Goal: Task Accomplishment & Management: Manage account settings

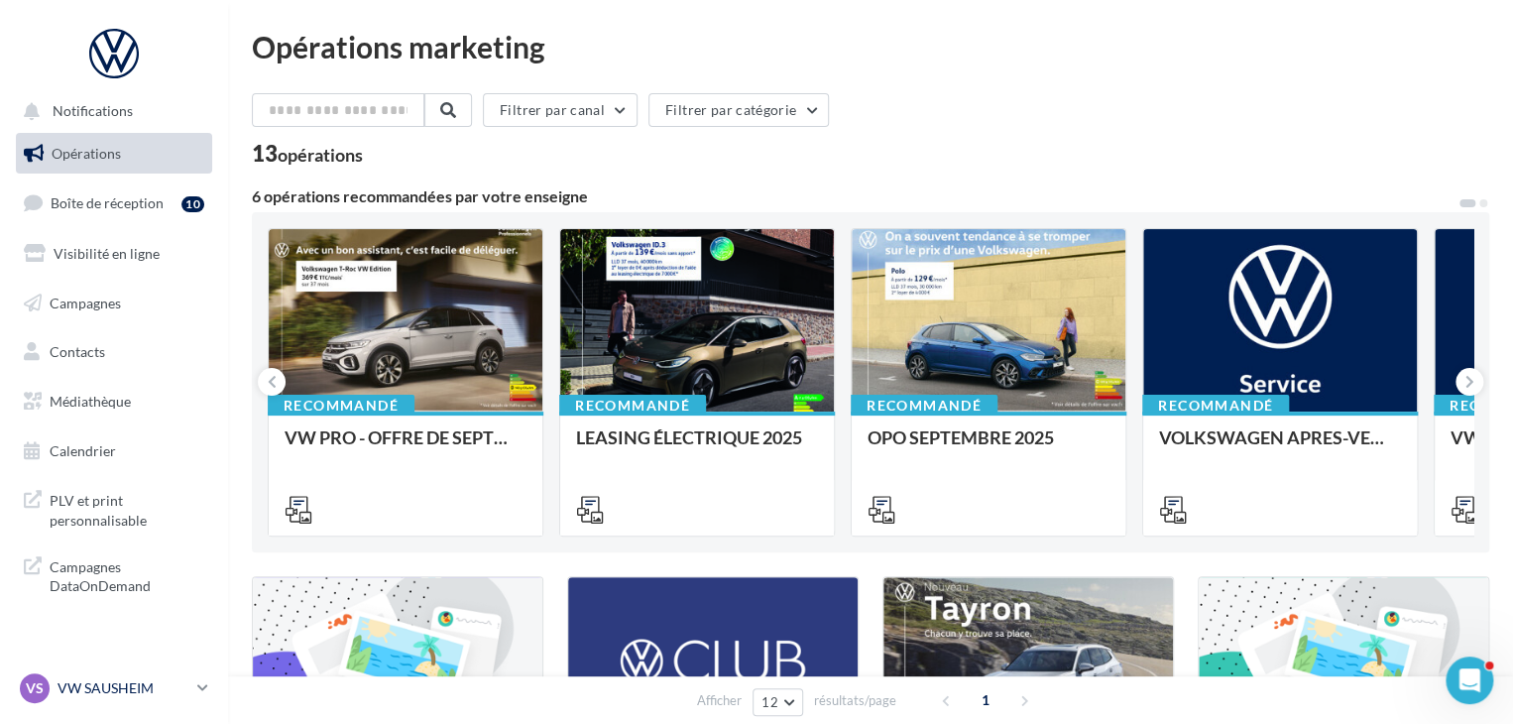
click at [205, 686] on icon at bounding box center [202, 687] width 11 height 17
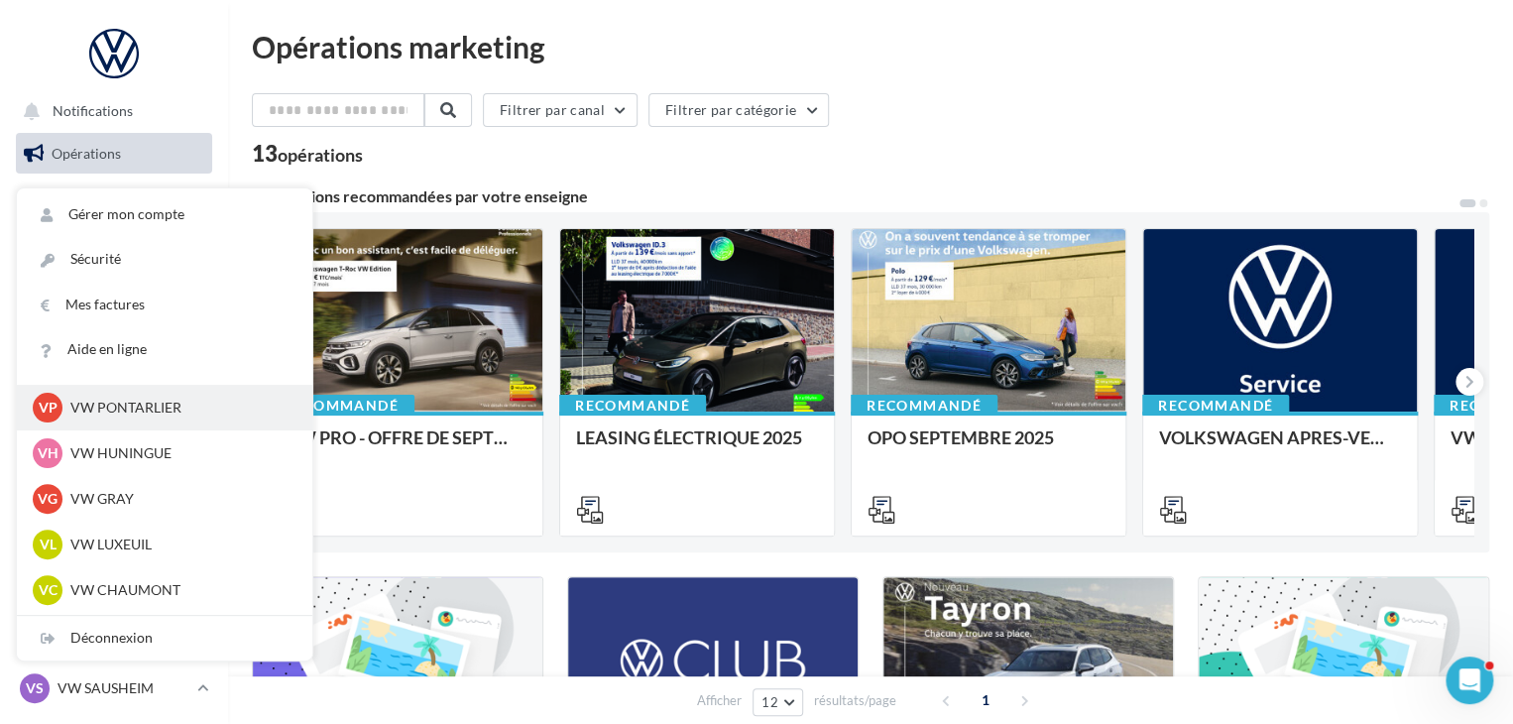
scroll to position [694, 0]
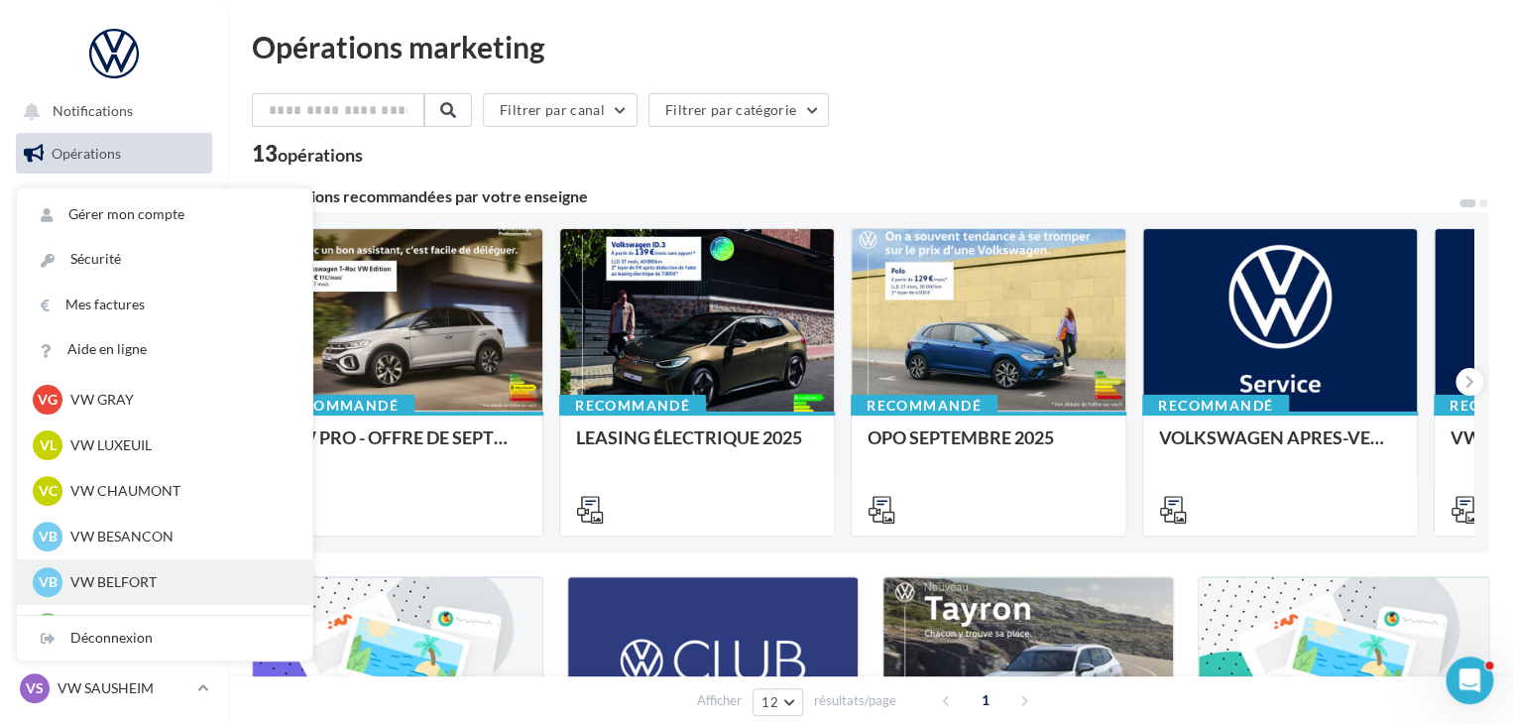
click at [112, 584] on p "VW BELFORT" at bounding box center [179, 582] width 218 height 20
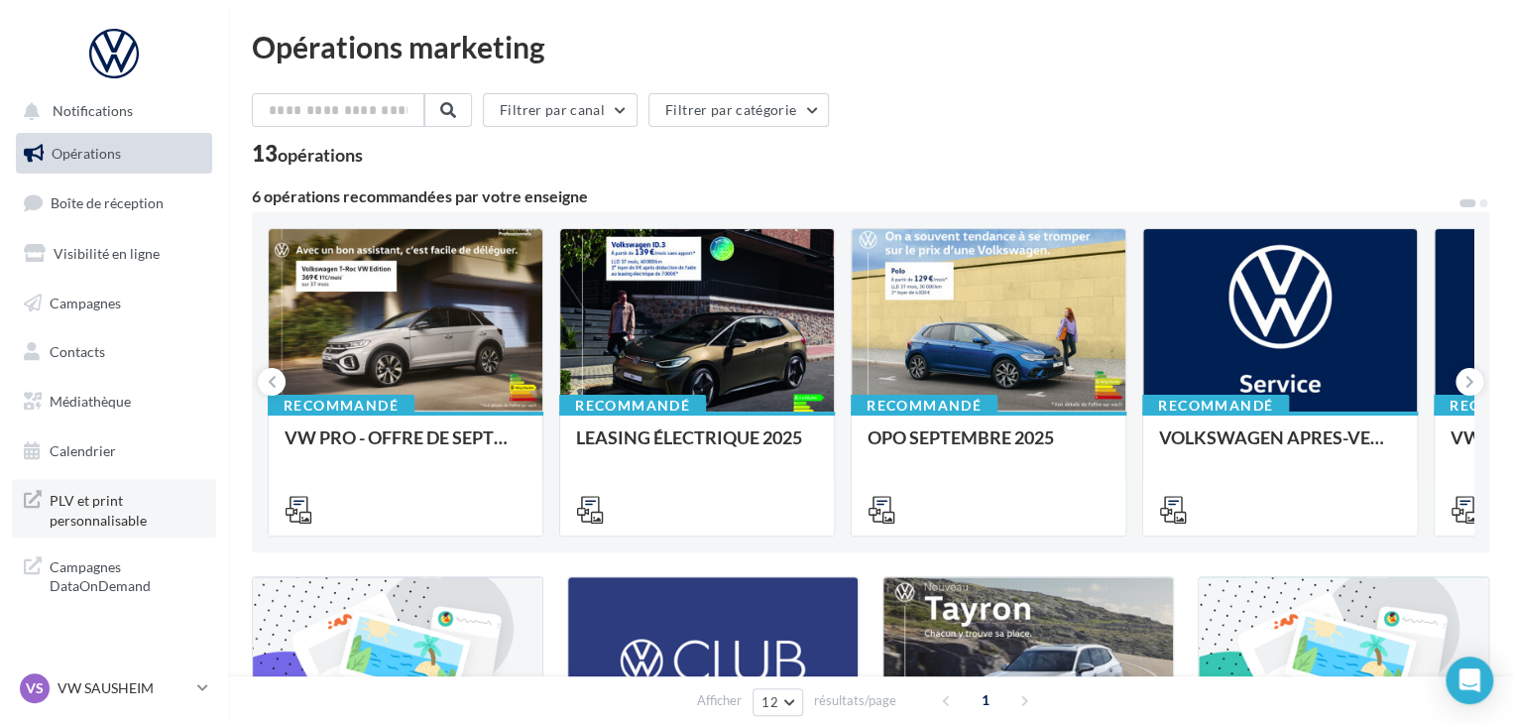
click at [108, 509] on span "PLV et print personnalisable" at bounding box center [127, 508] width 155 height 43
click at [202, 684] on icon at bounding box center [202, 687] width 11 height 17
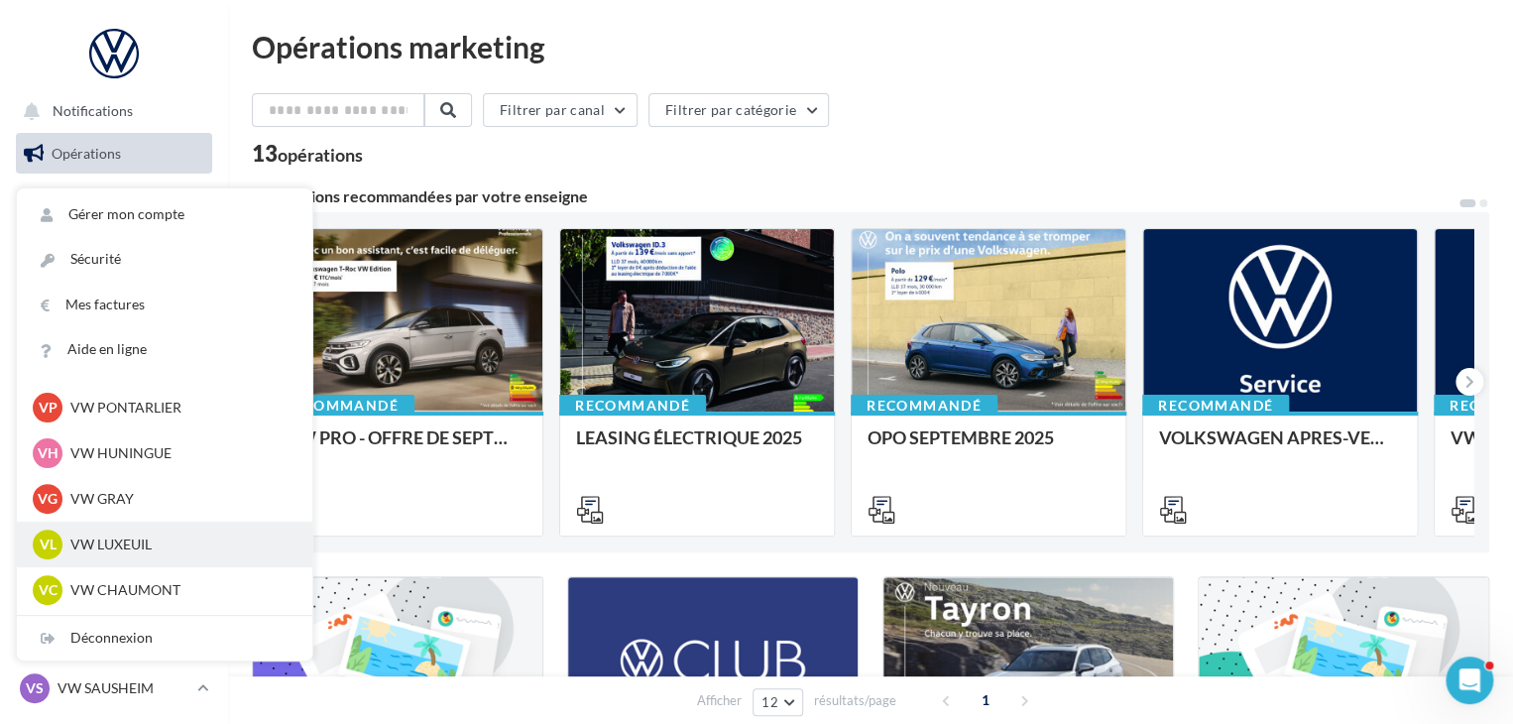
scroll to position [694, 0]
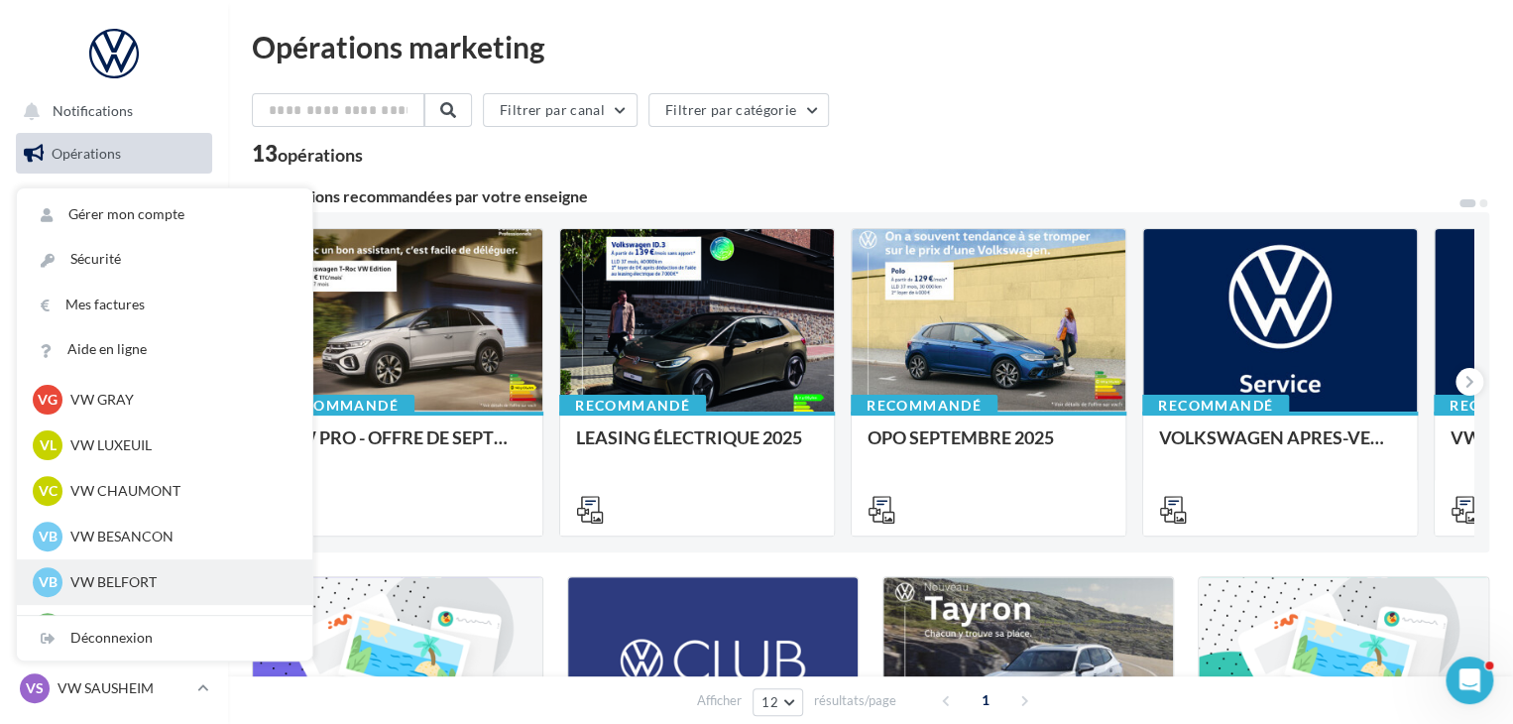
click at [144, 577] on p "VW BELFORT" at bounding box center [179, 582] width 218 height 20
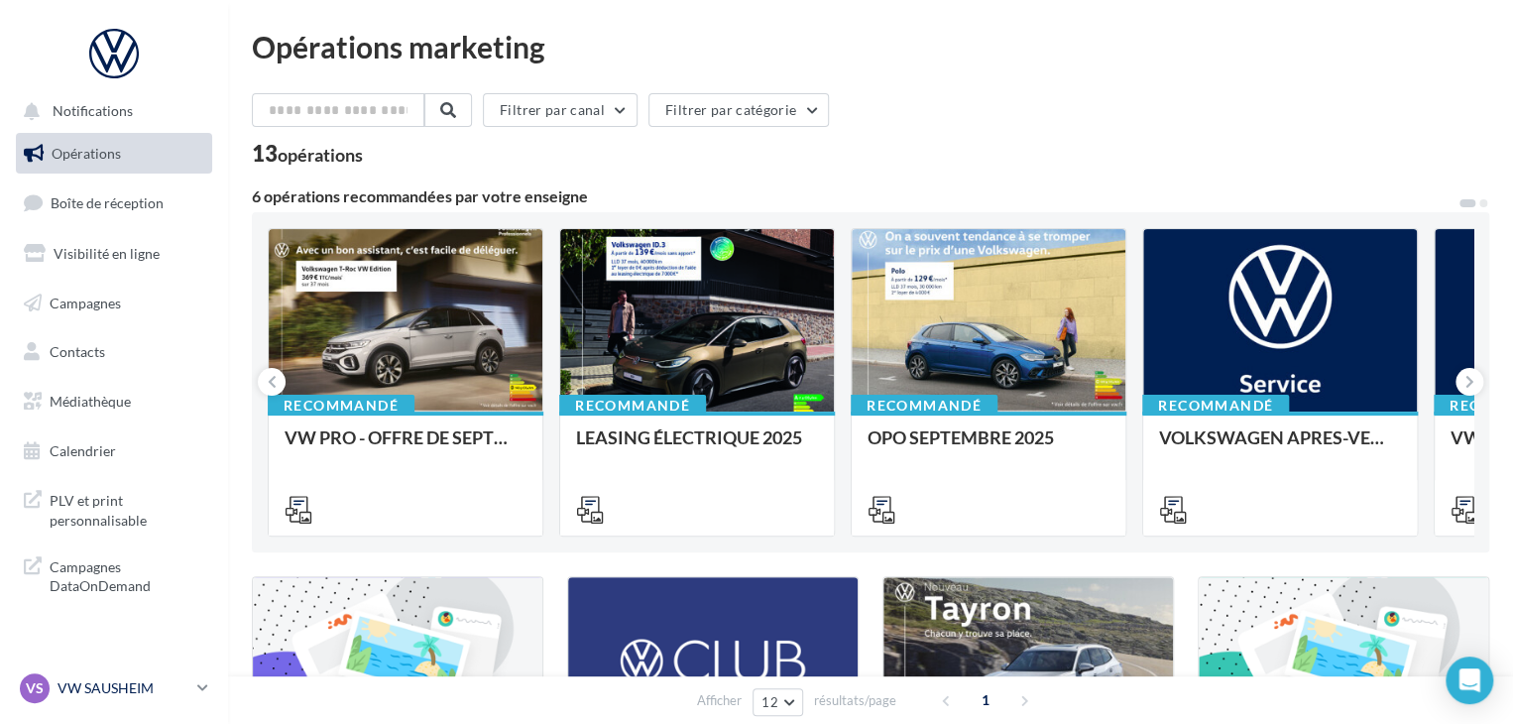
click at [205, 680] on icon at bounding box center [202, 687] width 11 height 17
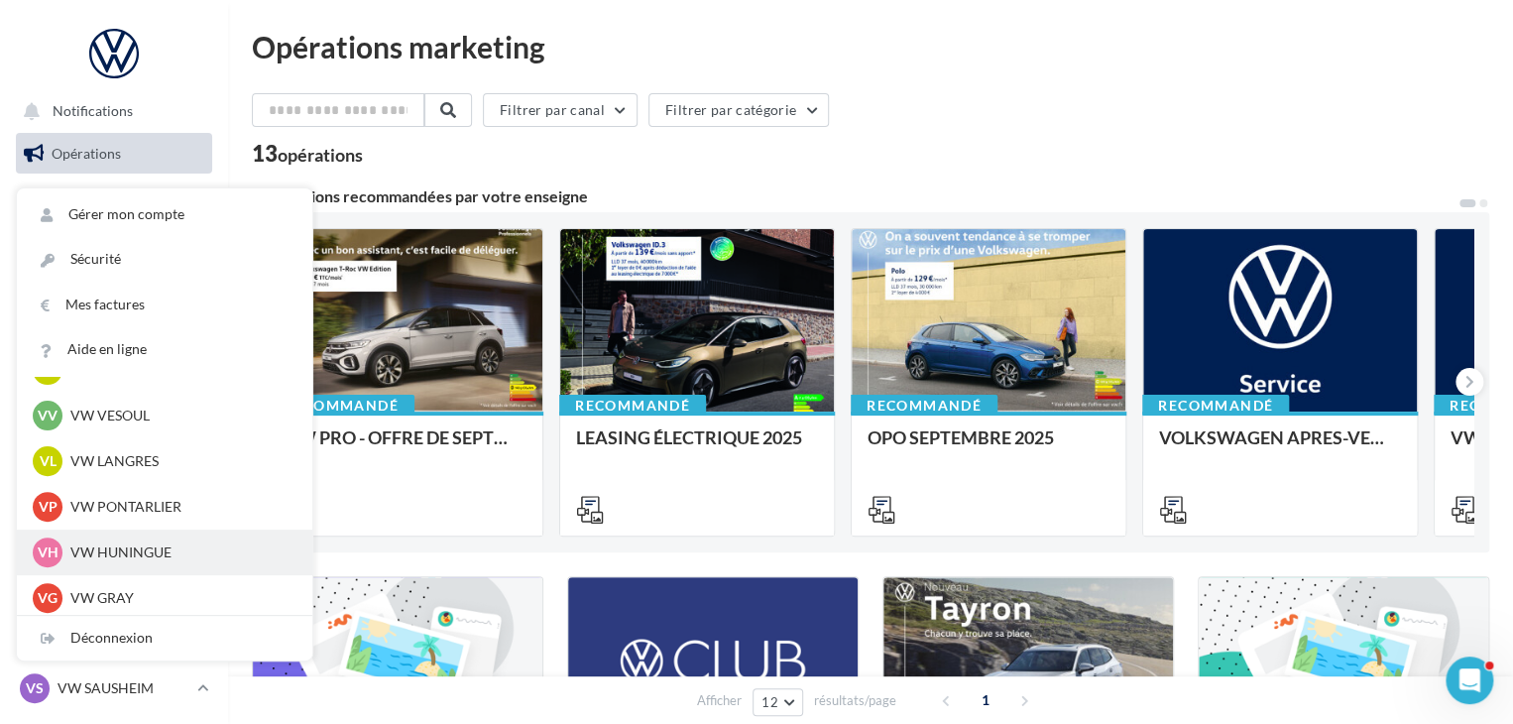
scroll to position [694, 0]
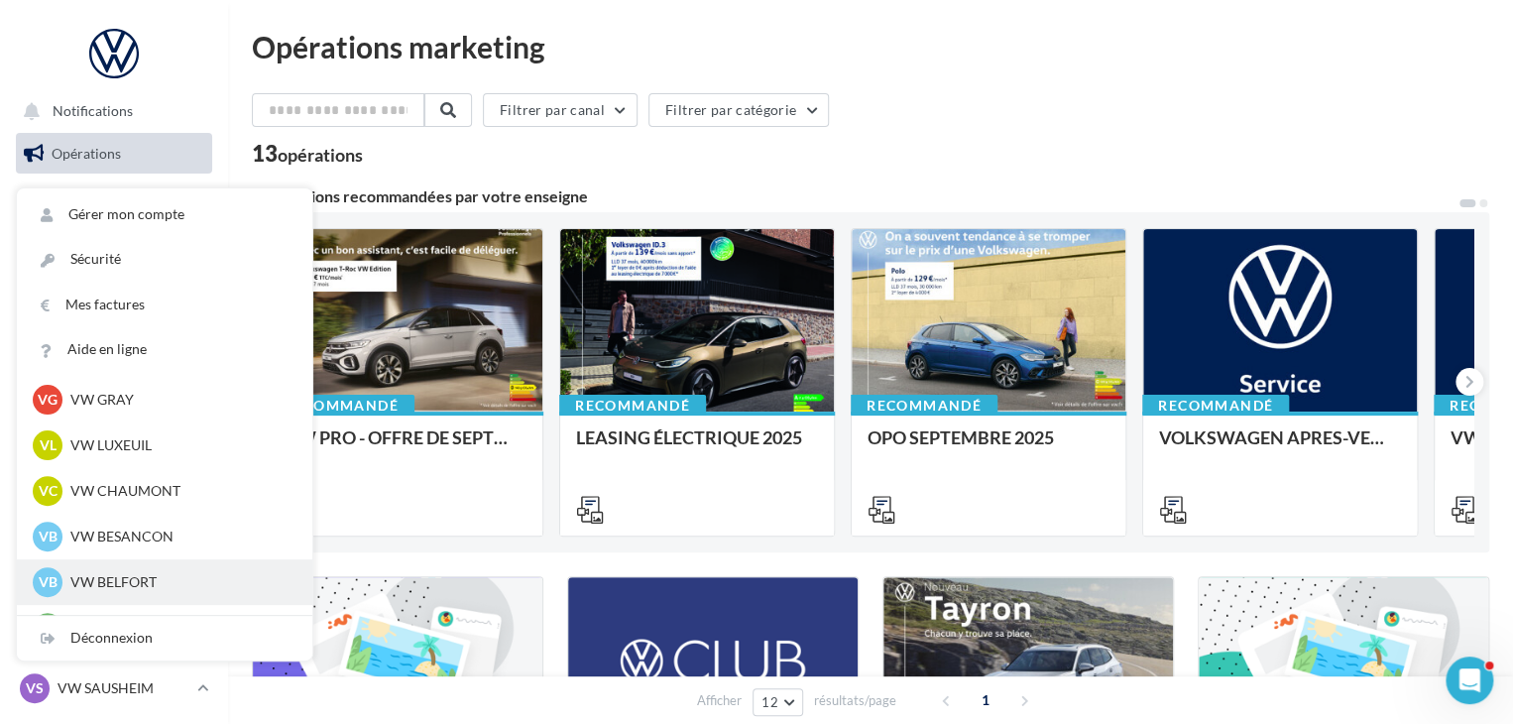
click at [157, 572] on p "VW BELFORT" at bounding box center [179, 582] width 218 height 20
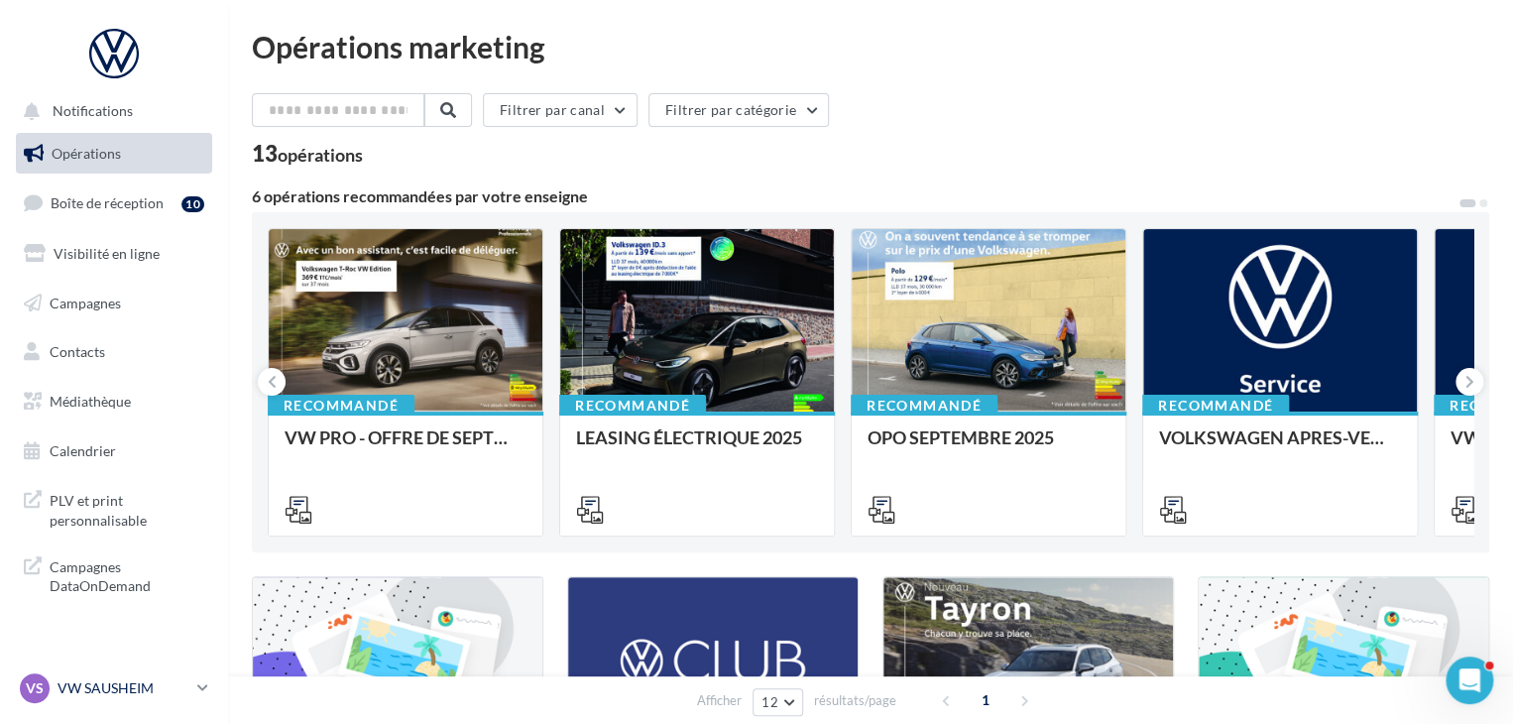
click at [198, 683] on icon at bounding box center [202, 687] width 11 height 17
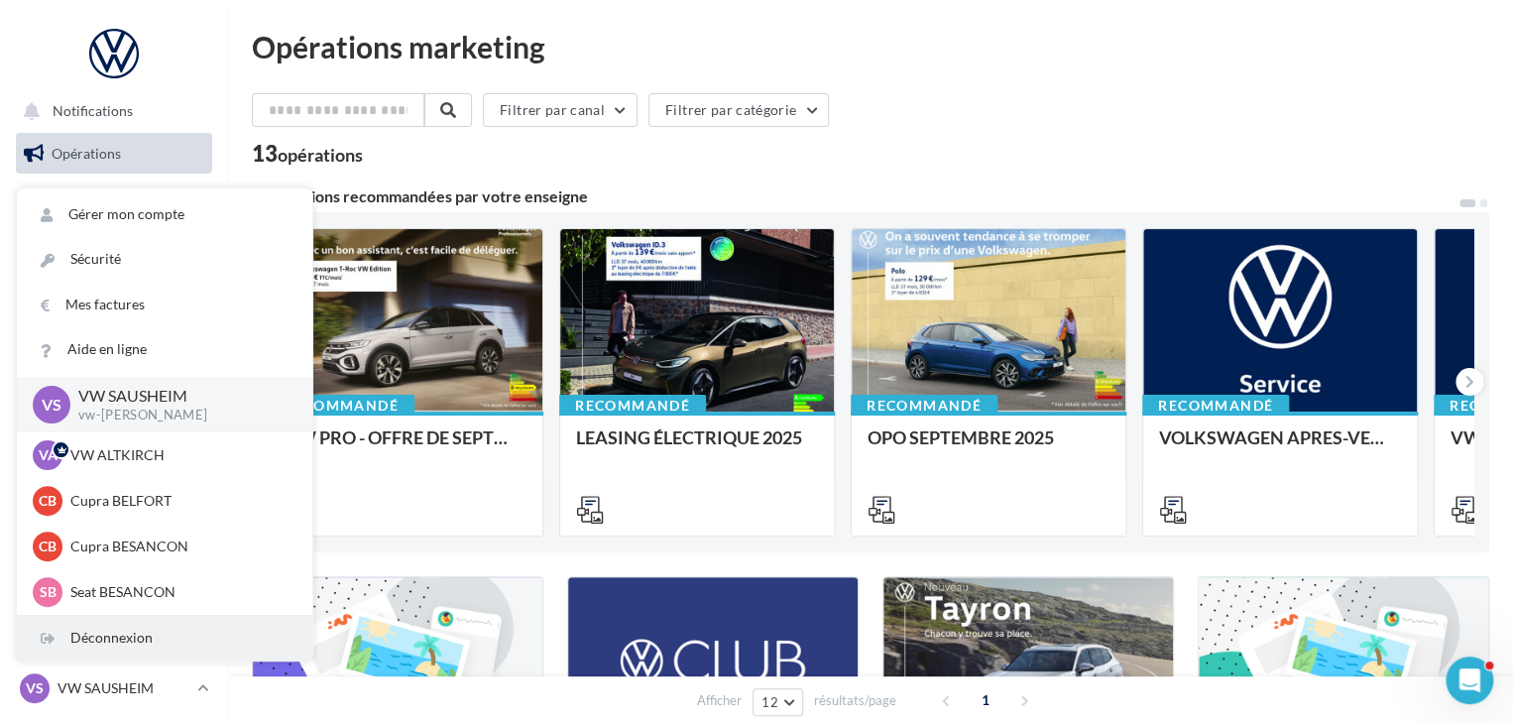
click at [156, 631] on div "Déconnexion" at bounding box center [164, 638] width 295 height 45
